Goal: Complete application form

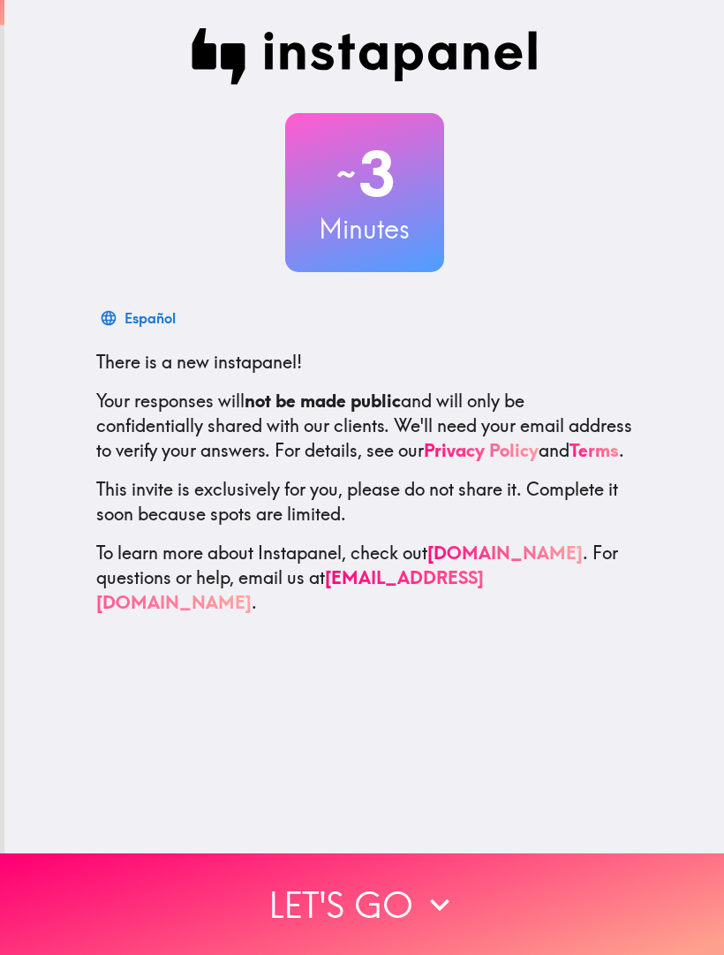
click at [433, 910] on icon "button" at bounding box center [439, 904] width 39 height 39
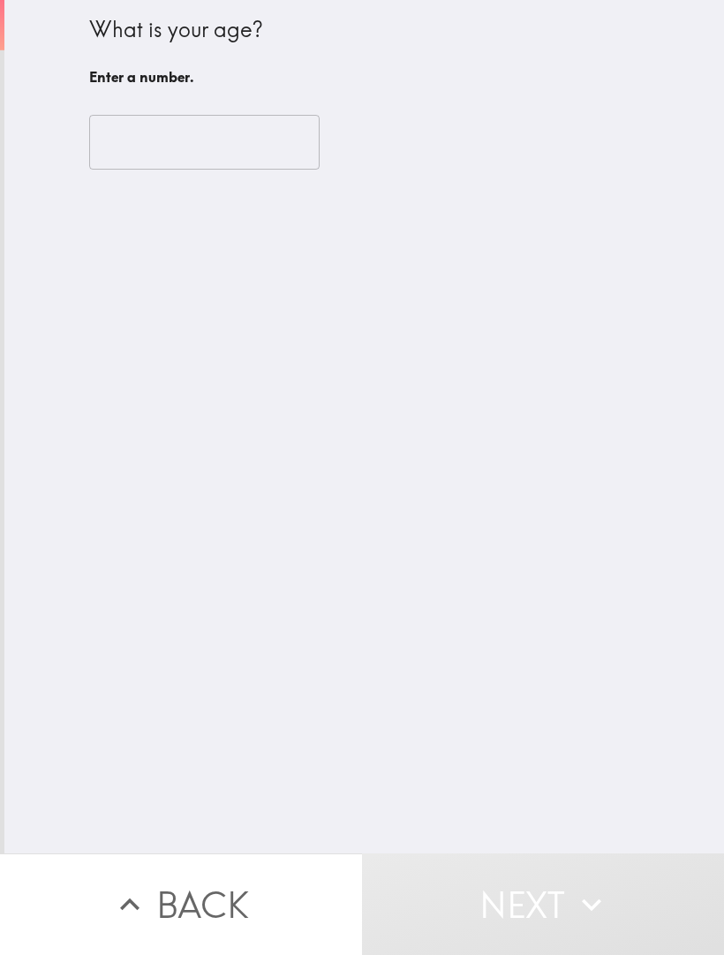
click at [188, 133] on input "number" at bounding box center [204, 142] width 231 height 55
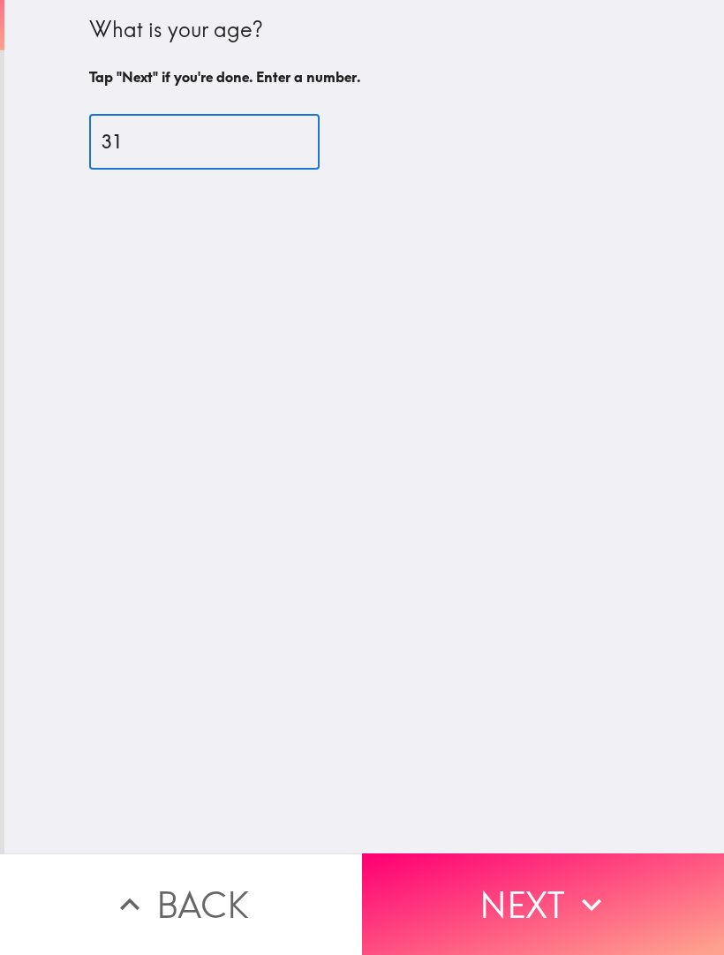
type input "31"
click at [543, 586] on div "What is your age? Tap "Next" if you're done. Enter a number. 31 ​" at bounding box center [364, 426] width 720 height 853
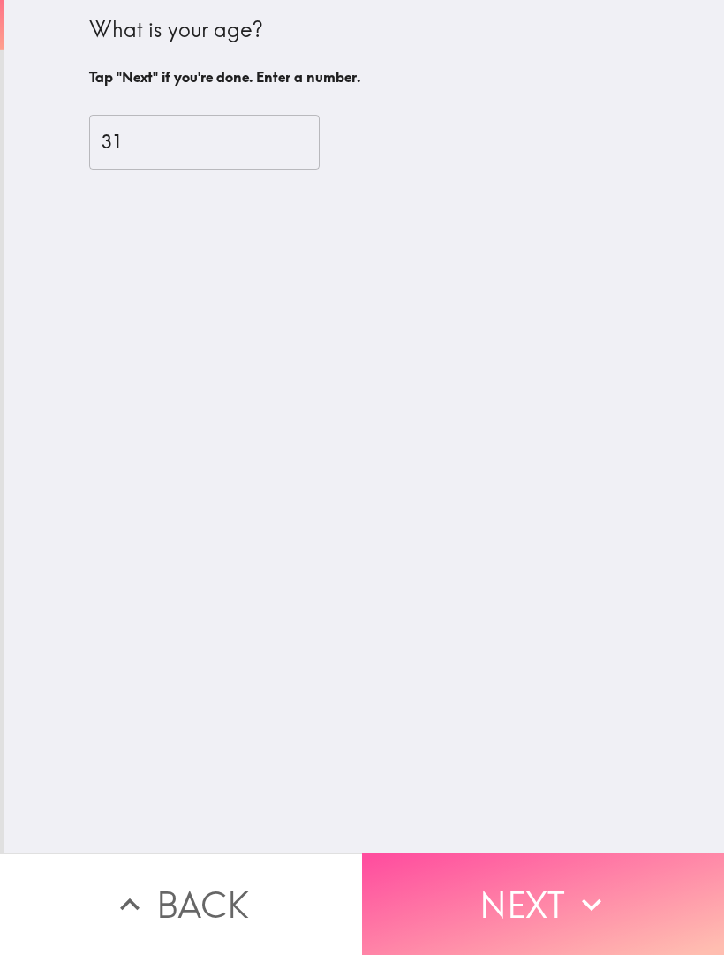
click at [537, 910] on button "Next" at bounding box center [543, 904] width 362 height 102
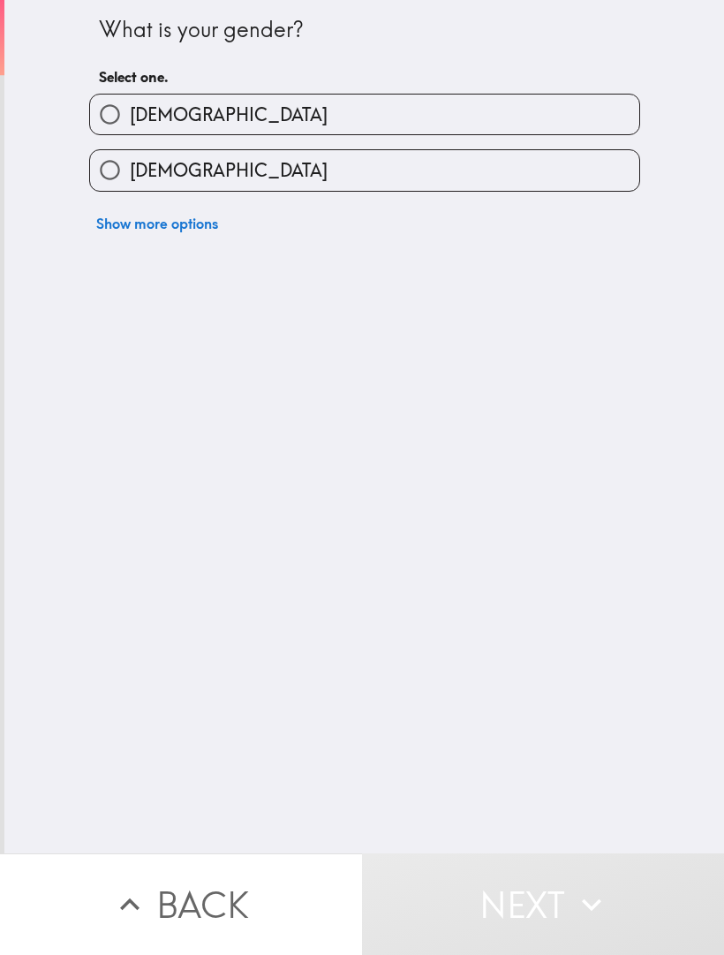
click at [400, 123] on label "[DEMOGRAPHIC_DATA]" at bounding box center [364, 114] width 549 height 40
click at [130, 123] on input "[DEMOGRAPHIC_DATA]" at bounding box center [110, 114] width 40 height 40
radio input "true"
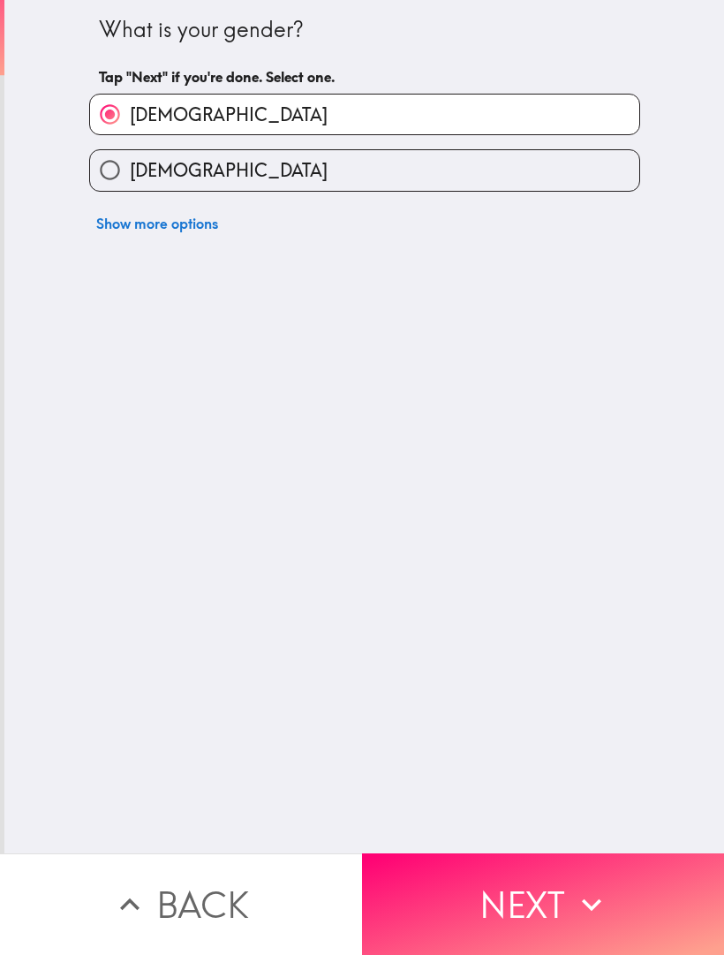
click at [547, 929] on button "Next" at bounding box center [543, 904] width 362 height 102
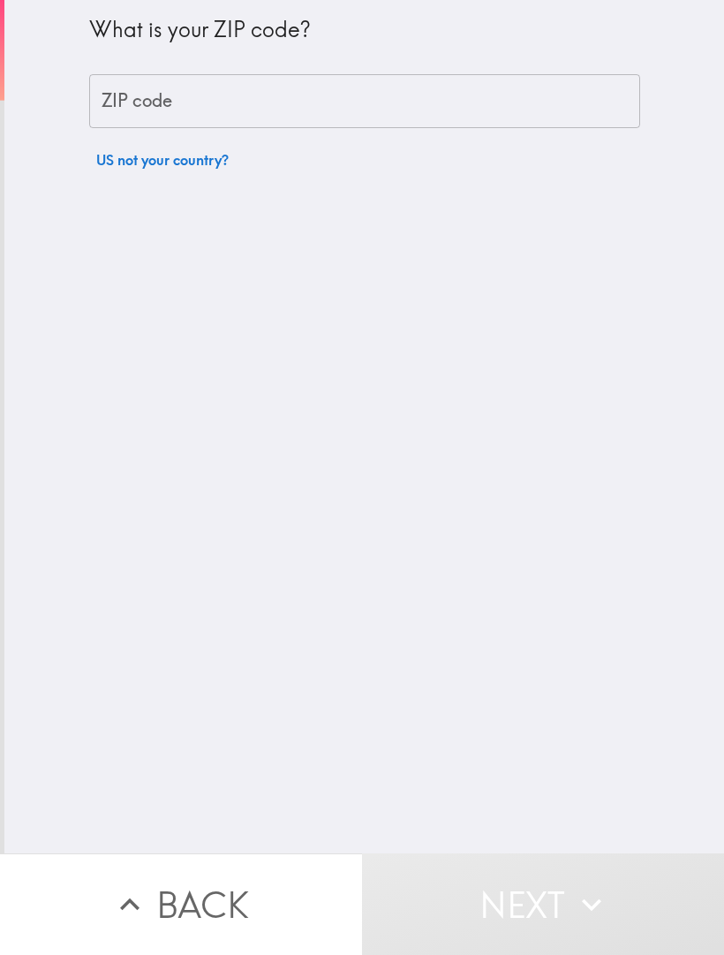
click at [411, 104] on input "ZIP code" at bounding box center [364, 101] width 551 height 55
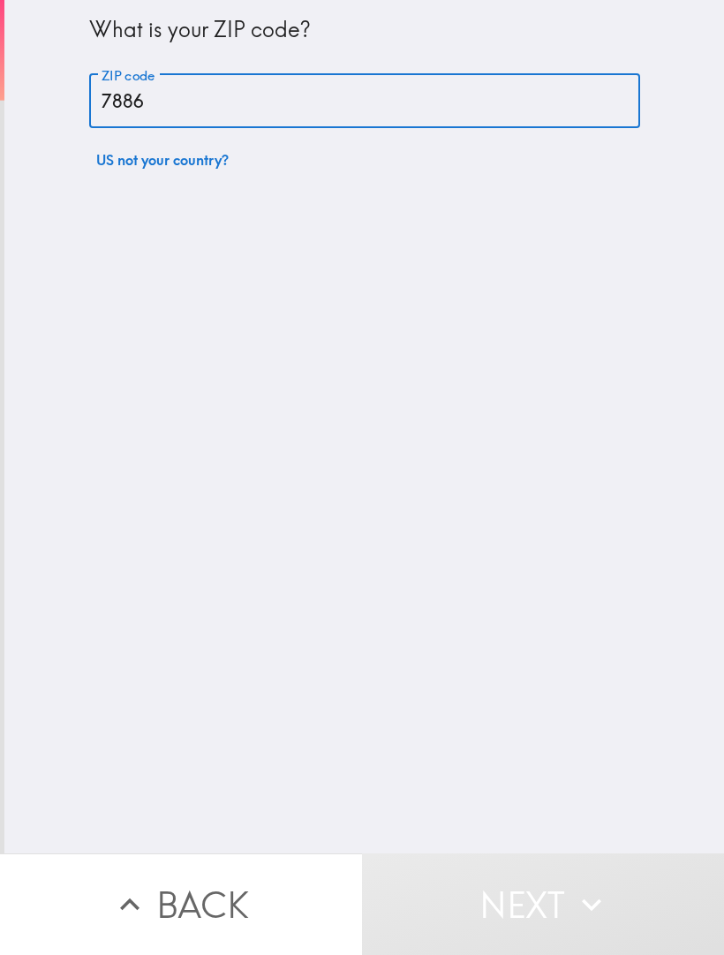
type input "78861"
